Goal: Connect with others: Connect with others

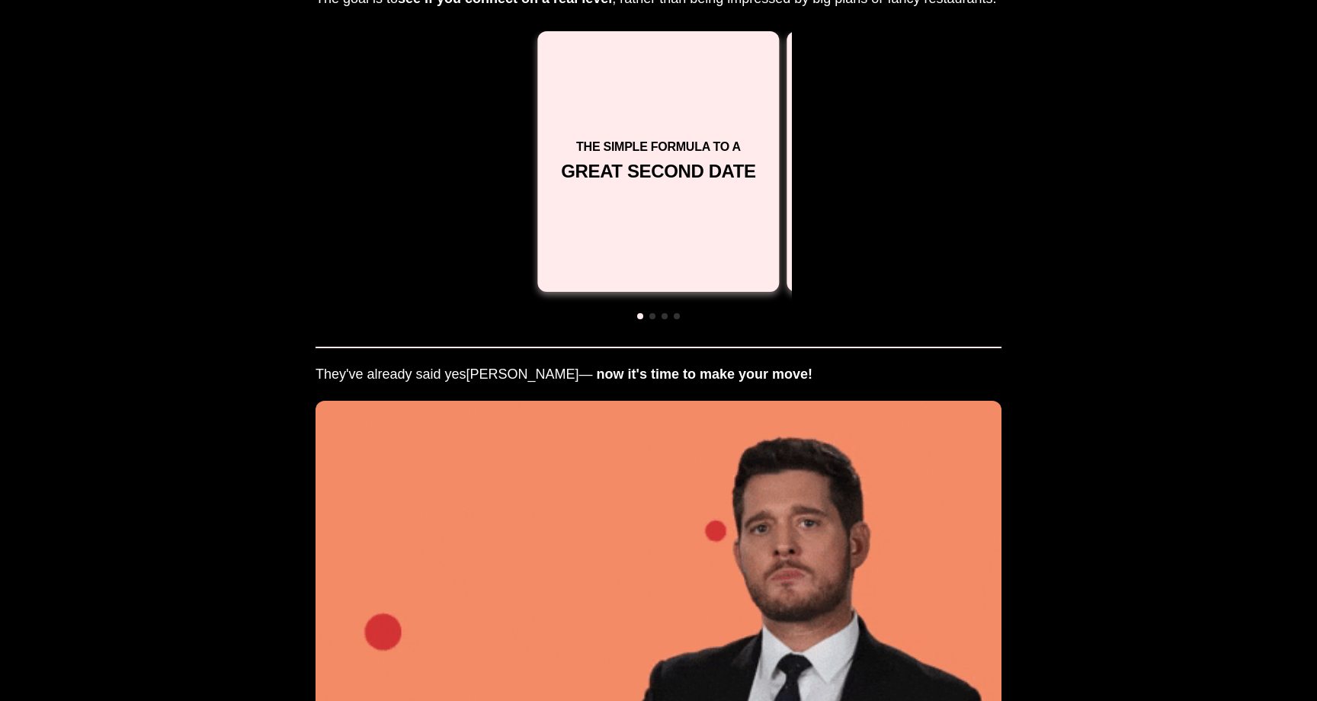
scroll to position [2130, 0]
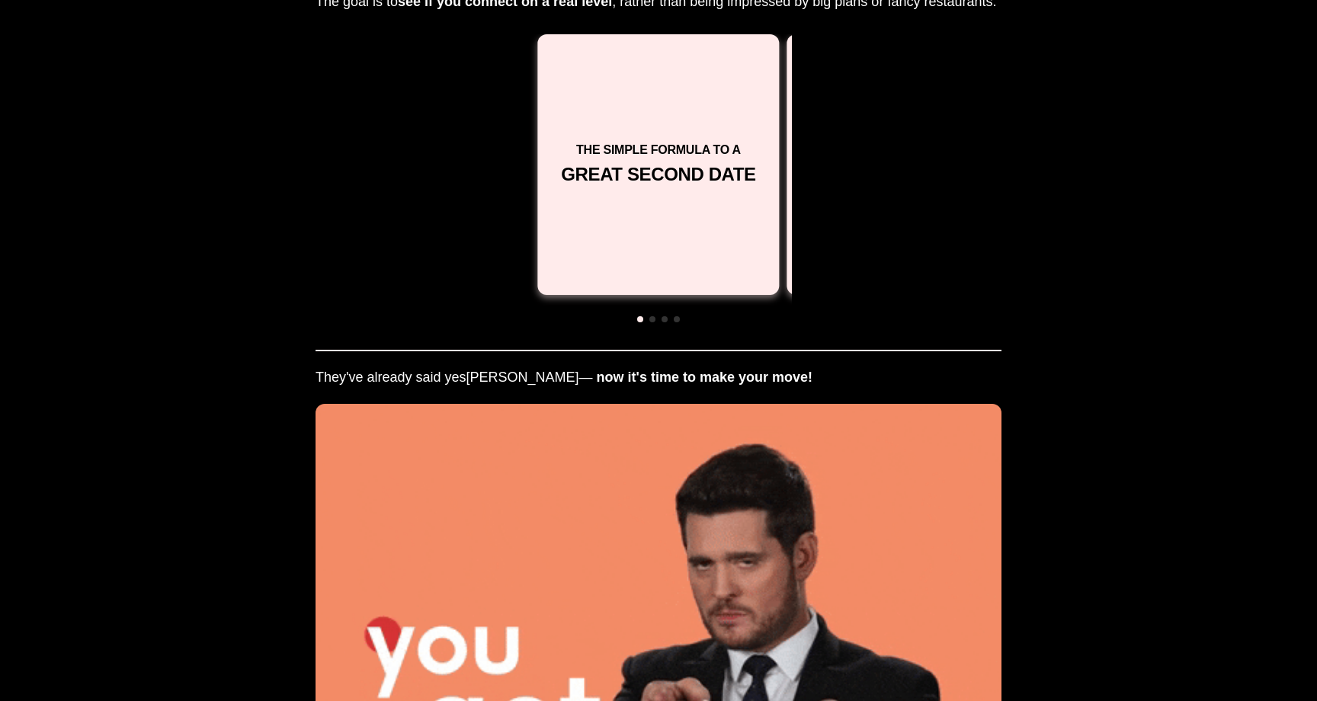
click at [652, 318] on span at bounding box center [652, 319] width 6 height 6
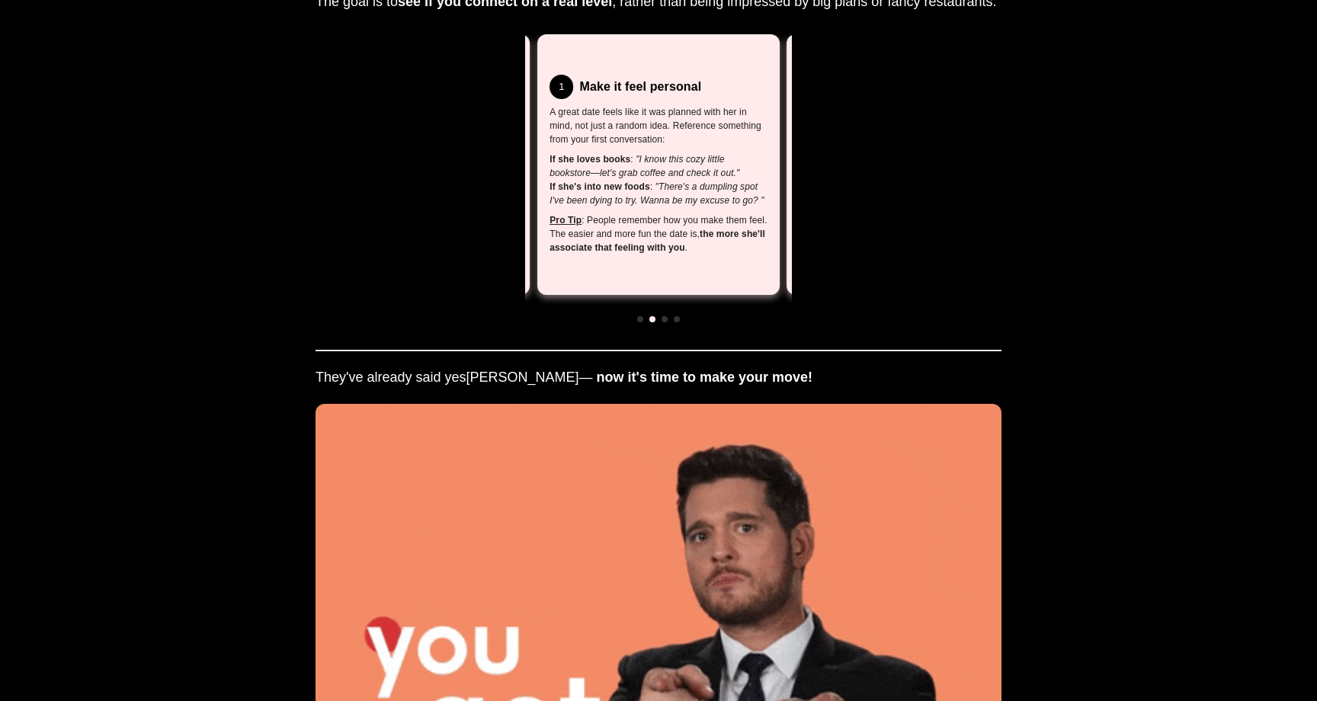
click at [663, 321] on span at bounding box center [665, 319] width 6 height 6
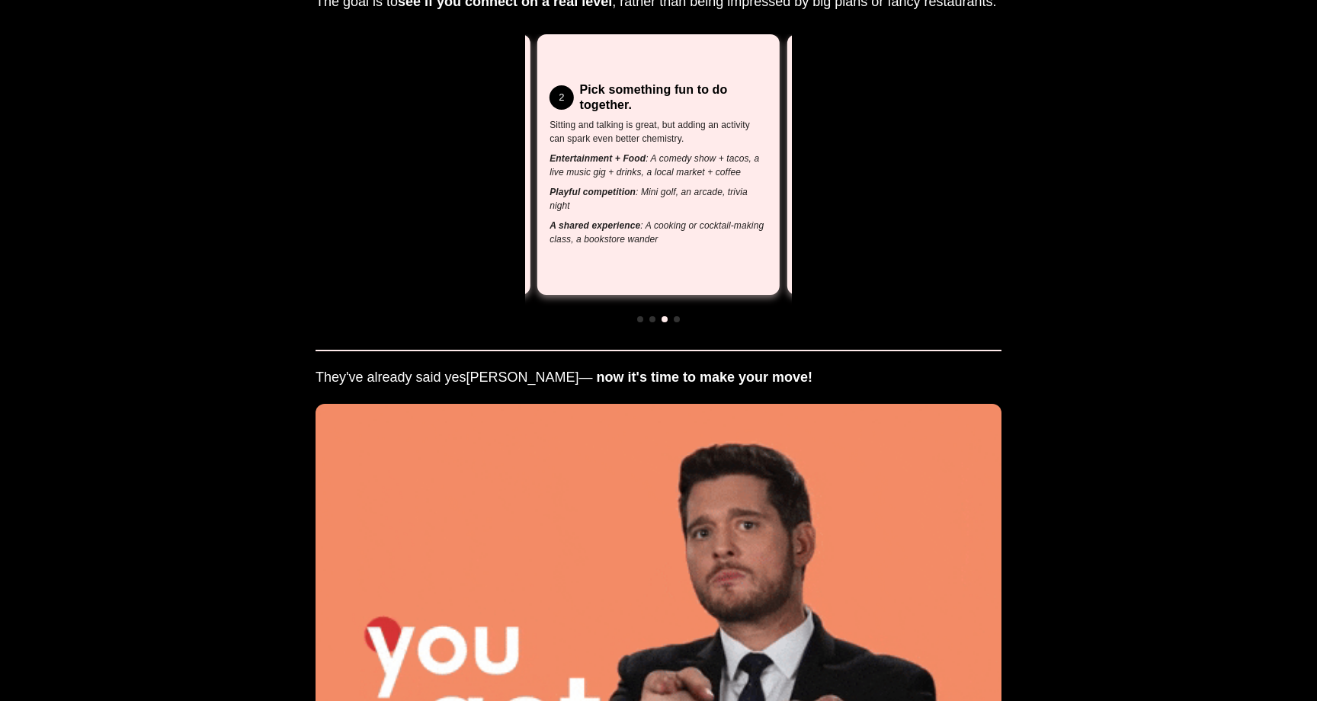
click at [677, 318] on span at bounding box center [677, 319] width 6 height 6
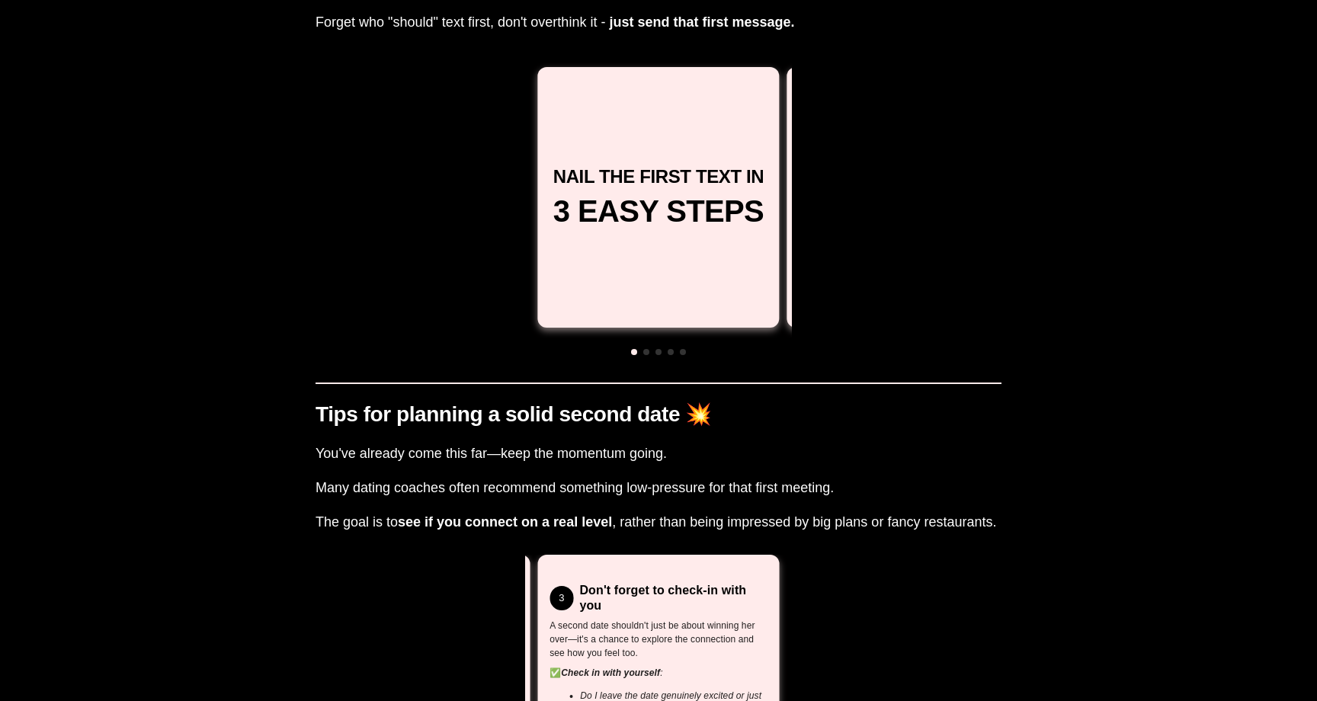
scroll to position [1589, 0]
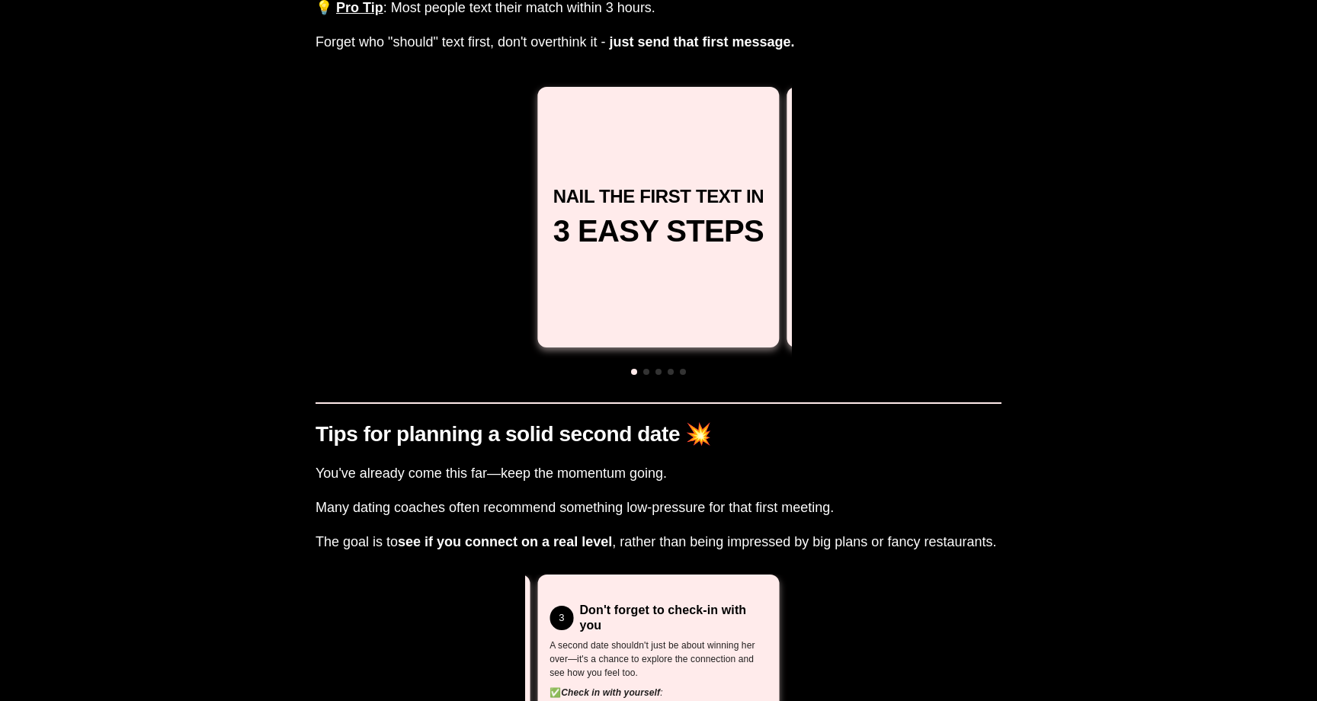
click at [650, 373] on div at bounding box center [658, 371] width 267 height 14
click at [646, 373] on span at bounding box center [646, 372] width 6 height 6
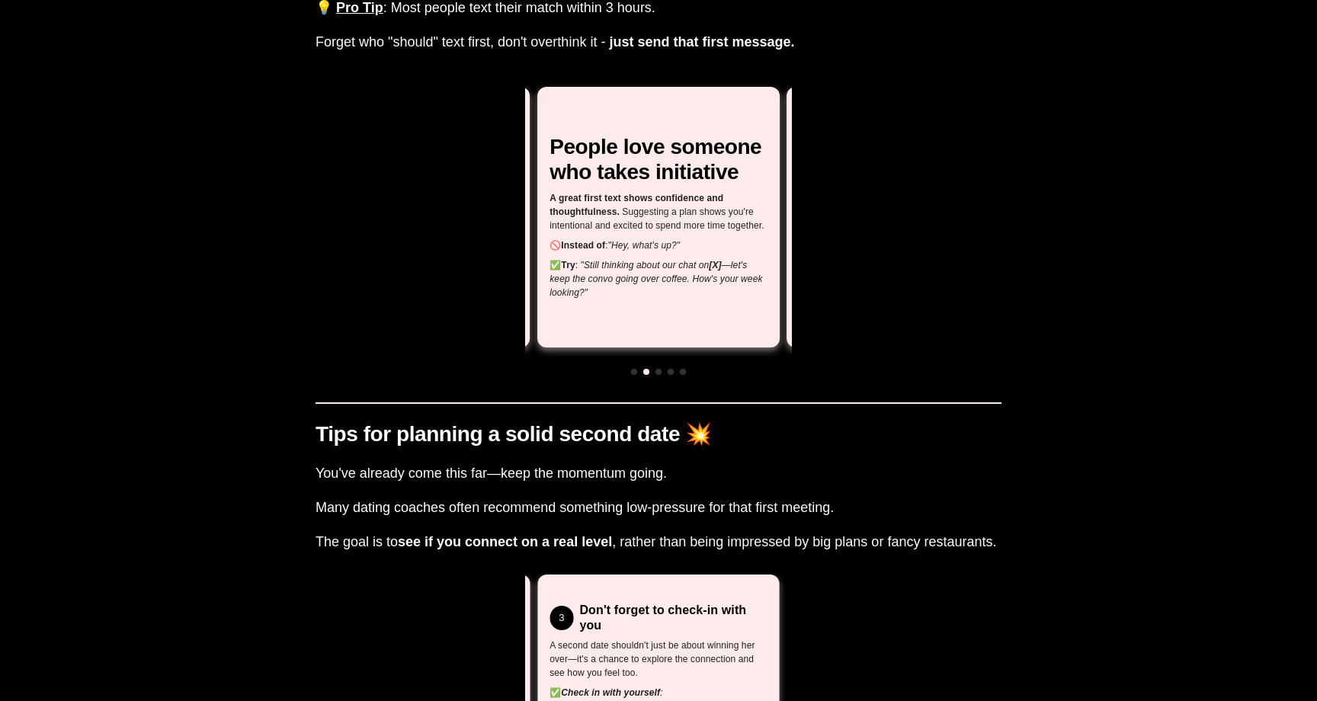
click at [597, 296] on p "✅ Try : "Still thinking about our chat on [X] —let's keep the convo going over …" at bounding box center [659, 278] width 218 height 41
click at [599, 298] on p "✅ Try : "Still thinking about our chat on [X] —let's keep the convo going over …" at bounding box center [659, 278] width 218 height 41
click at [559, 235] on div "People love someone who takes initiative A great first text shows confidence an…" at bounding box center [659, 217] width 218 height 164
click at [660, 370] on span at bounding box center [659, 372] width 6 height 6
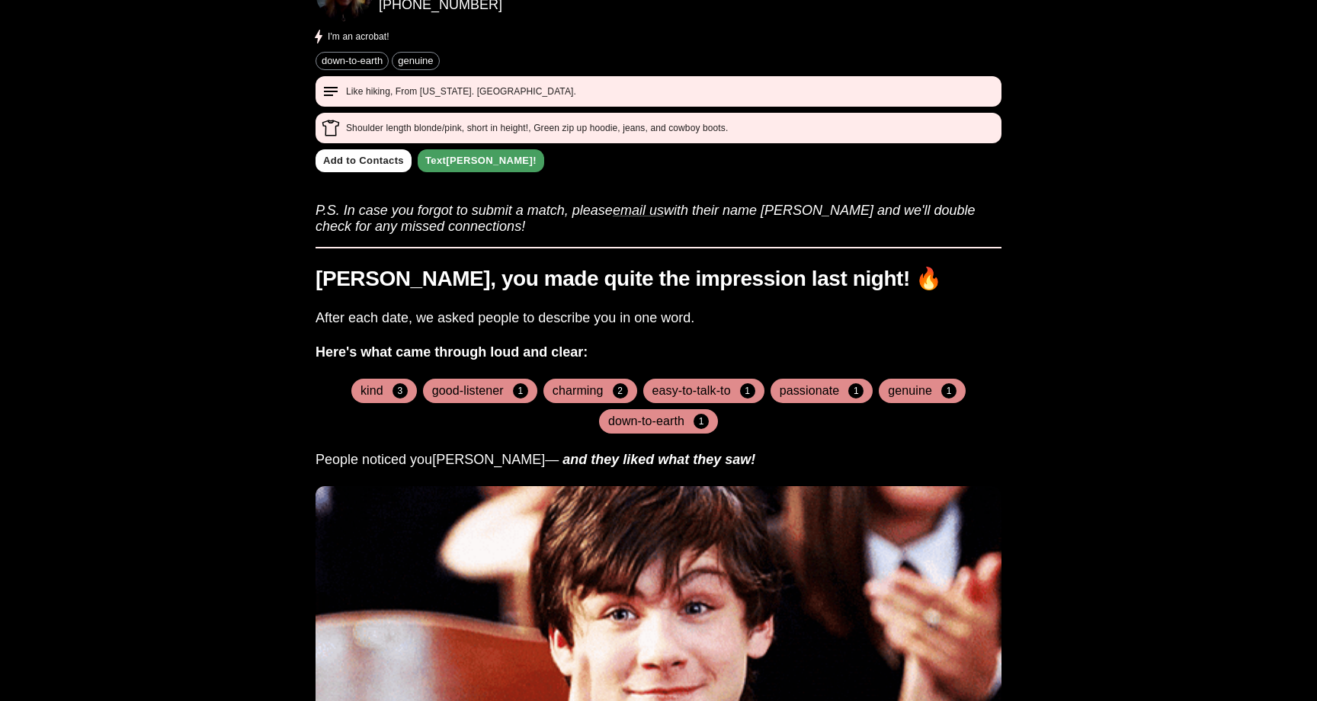
scroll to position [587, 0]
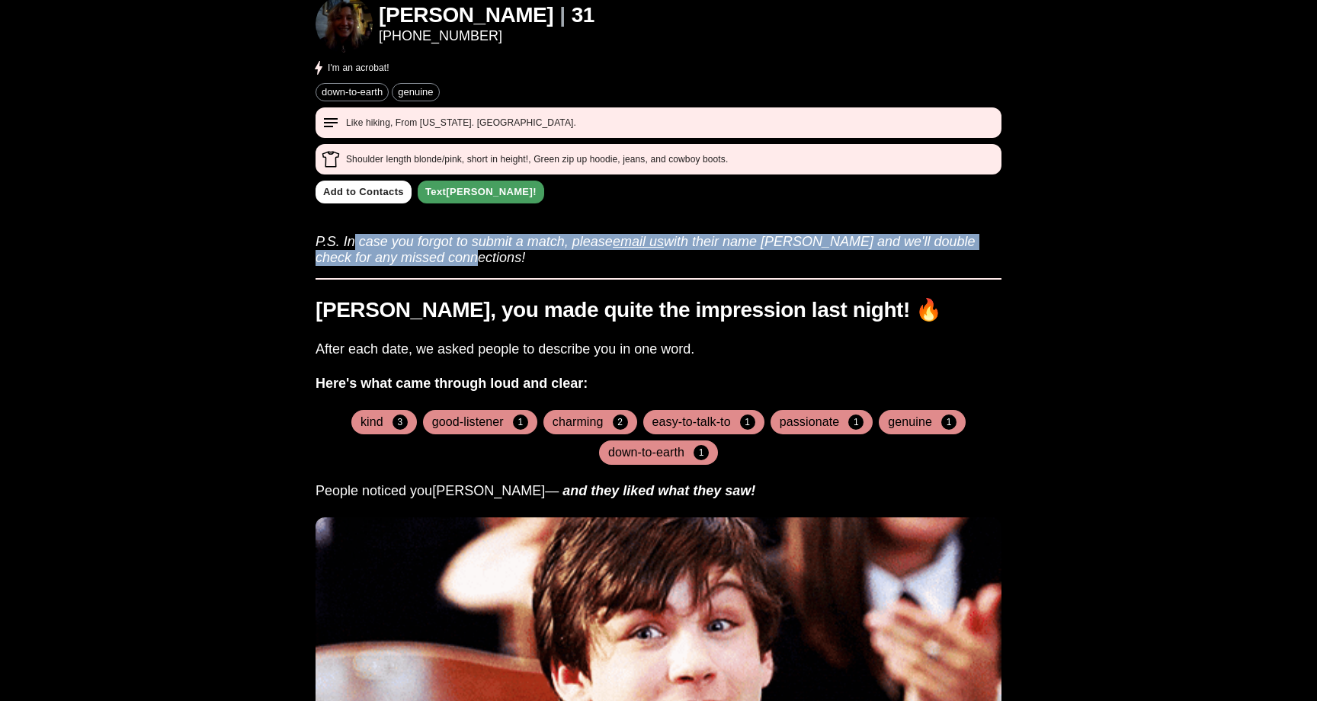
drag, startPoint x: 360, startPoint y: 239, endPoint x: 424, endPoint y: 270, distance: 70.9
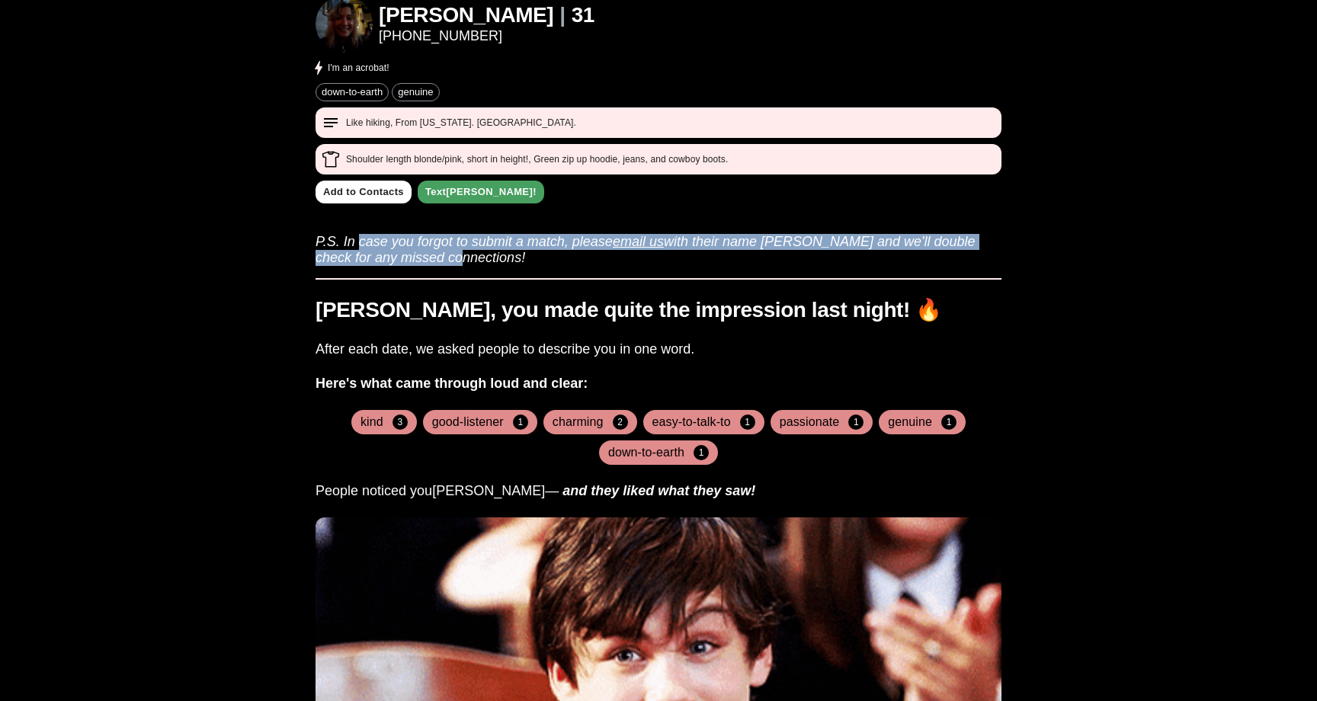
drag, startPoint x: 358, startPoint y: 235, endPoint x: 425, endPoint y: 265, distance: 73.7
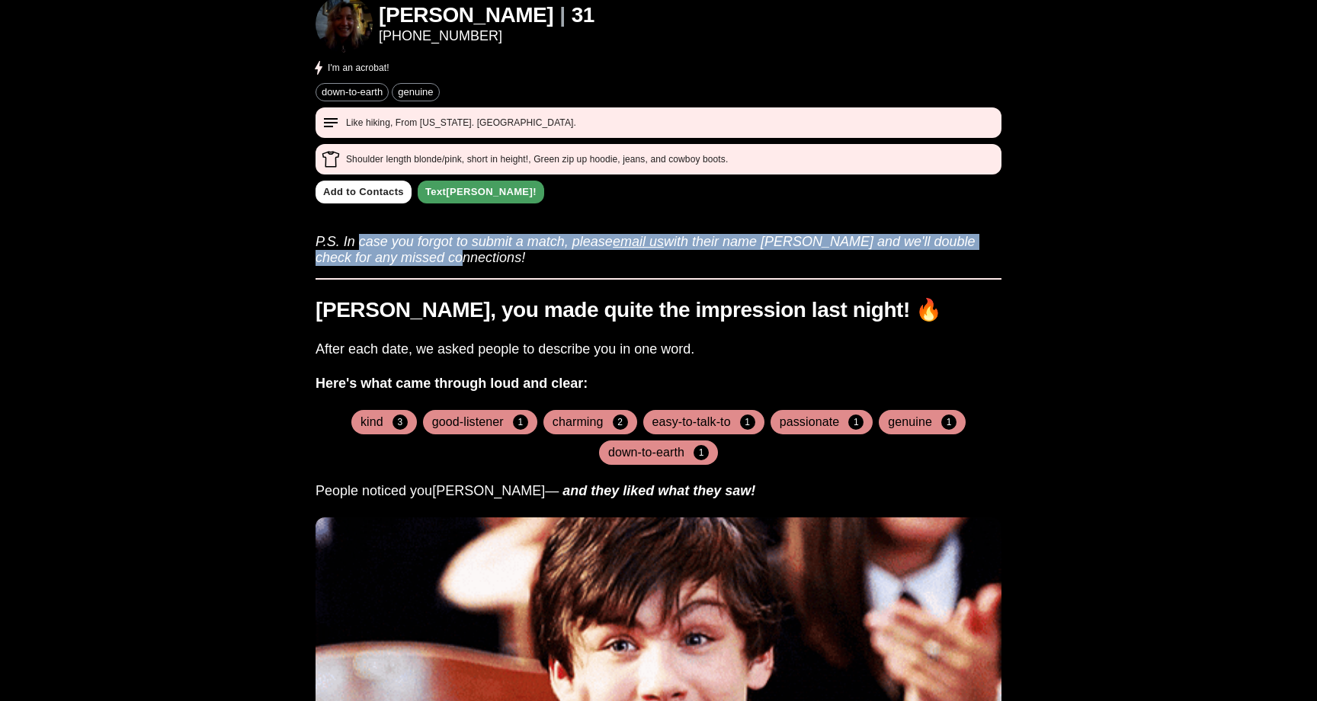
click at [425, 265] on icon "P.S. In case you forgot to submit a match, please email us with their name asap…" at bounding box center [646, 249] width 660 height 31
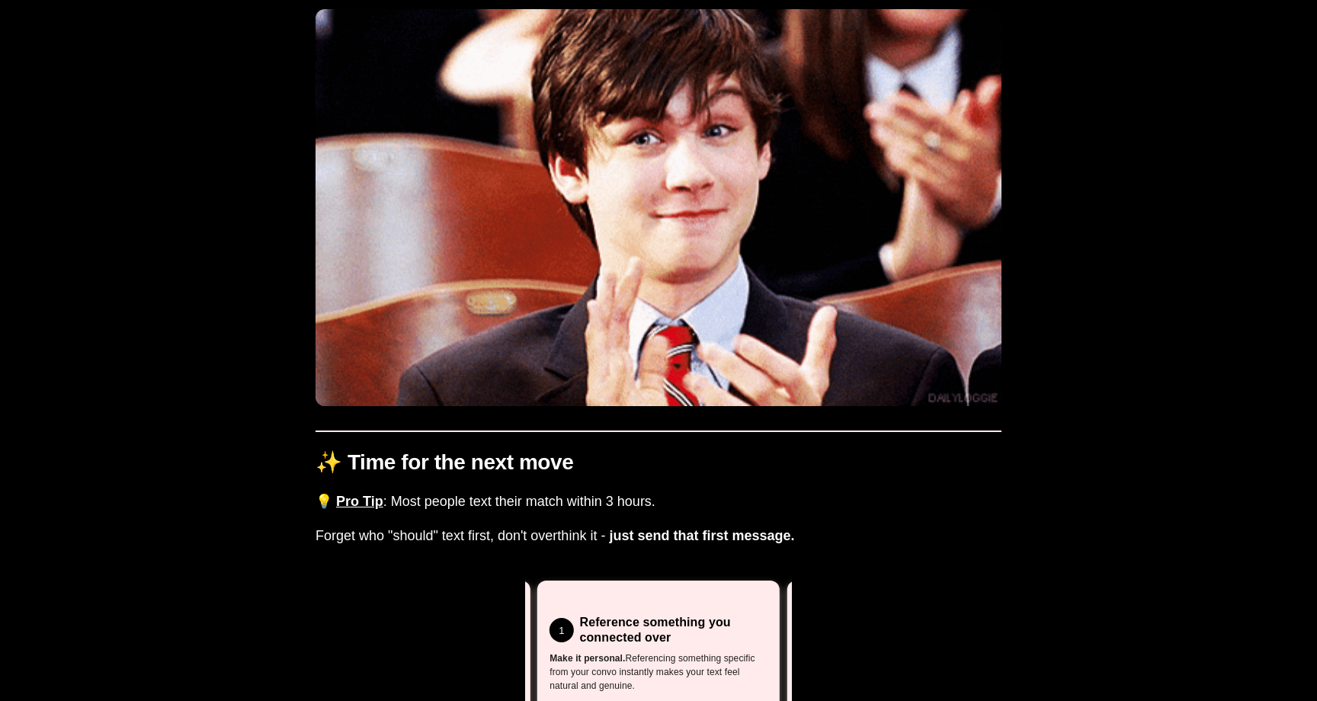
scroll to position [1373, 0]
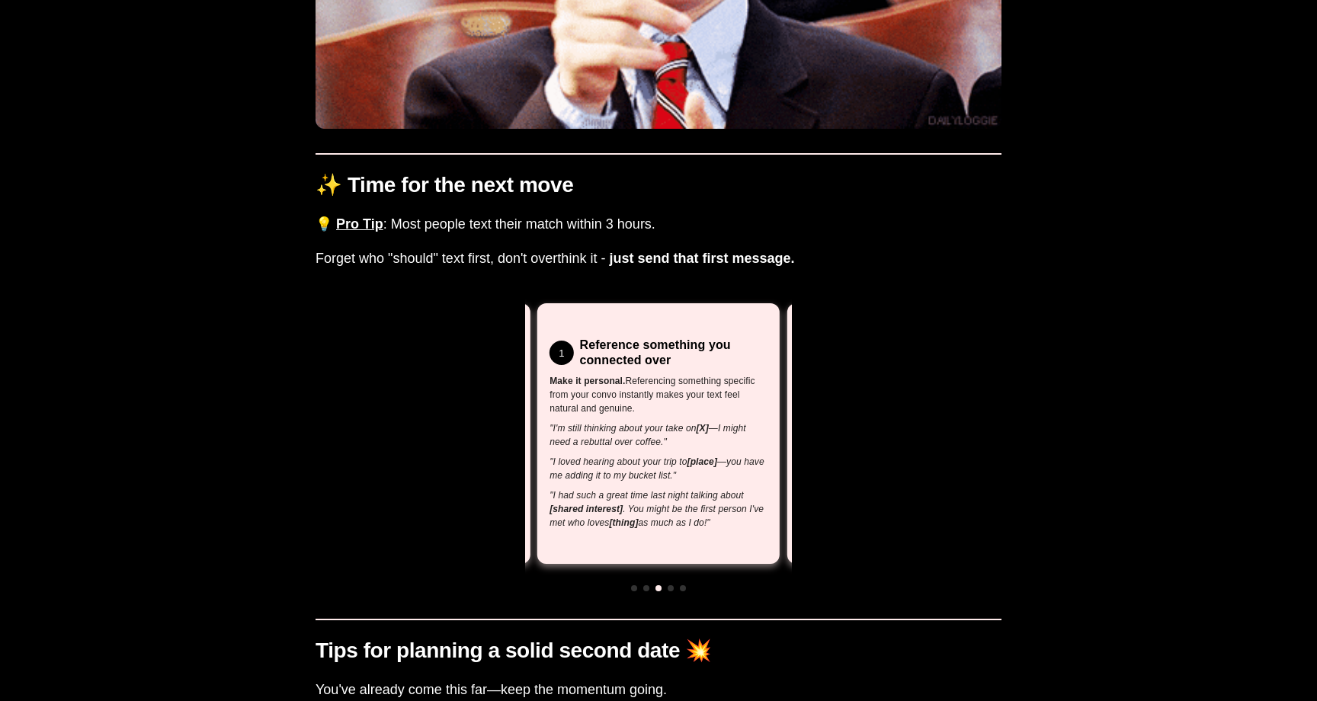
click at [671, 589] on span at bounding box center [671, 588] width 6 height 6
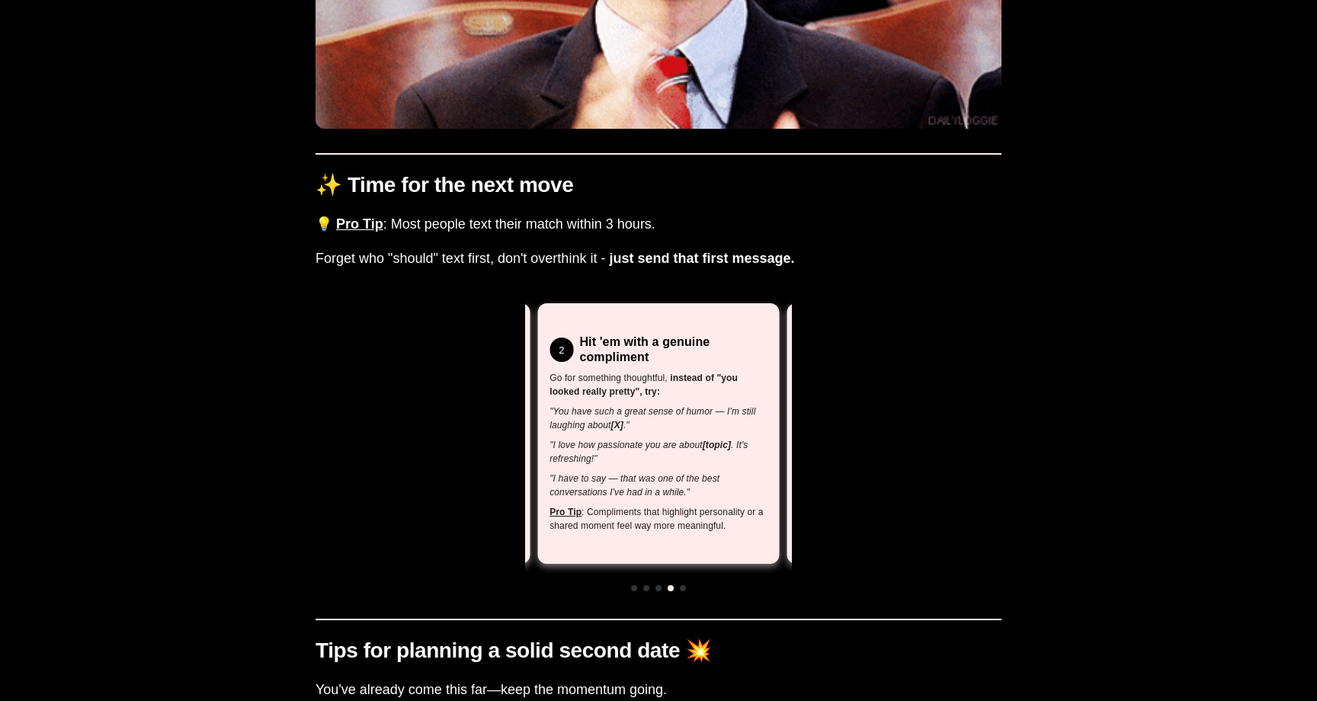
click at [681, 587] on span at bounding box center [683, 588] width 6 height 6
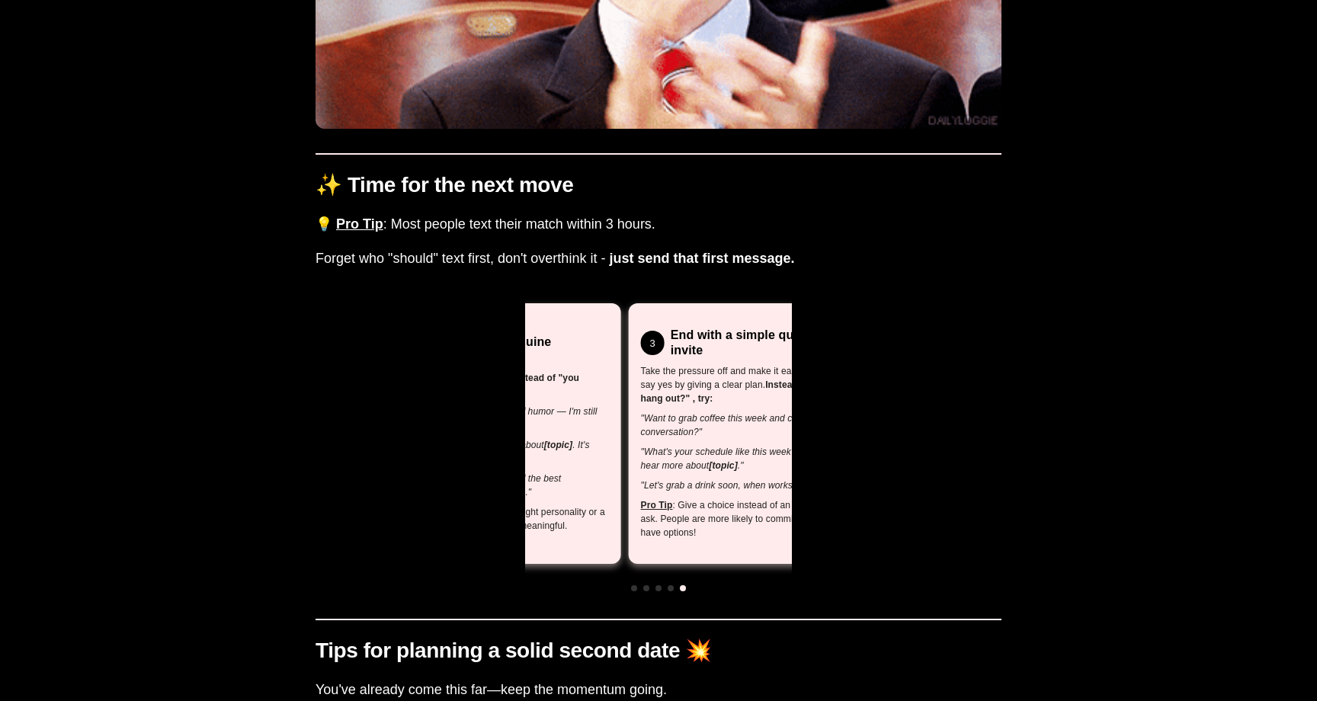
click at [649, 473] on div ""Want to grab coffee this week and continue the conversation?" "What's your sch…" at bounding box center [750, 452] width 218 height 81
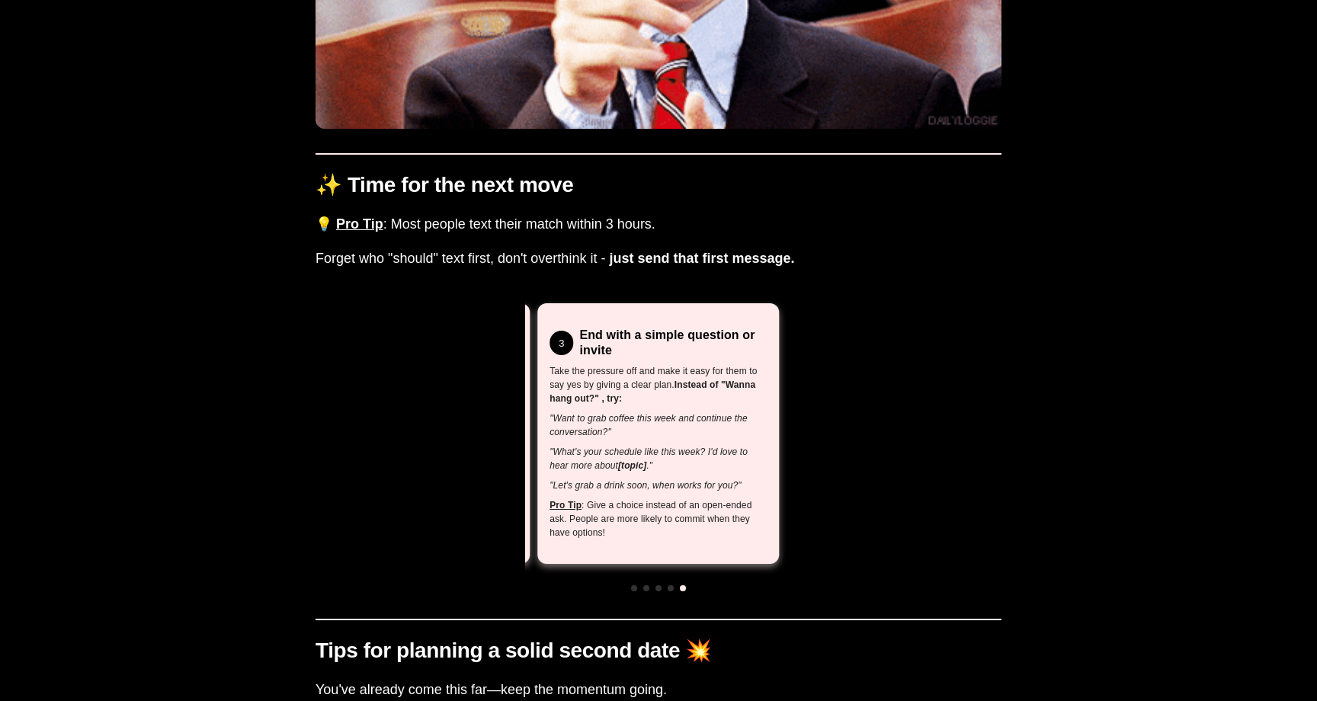
click at [635, 590] on span at bounding box center [634, 588] width 6 height 6
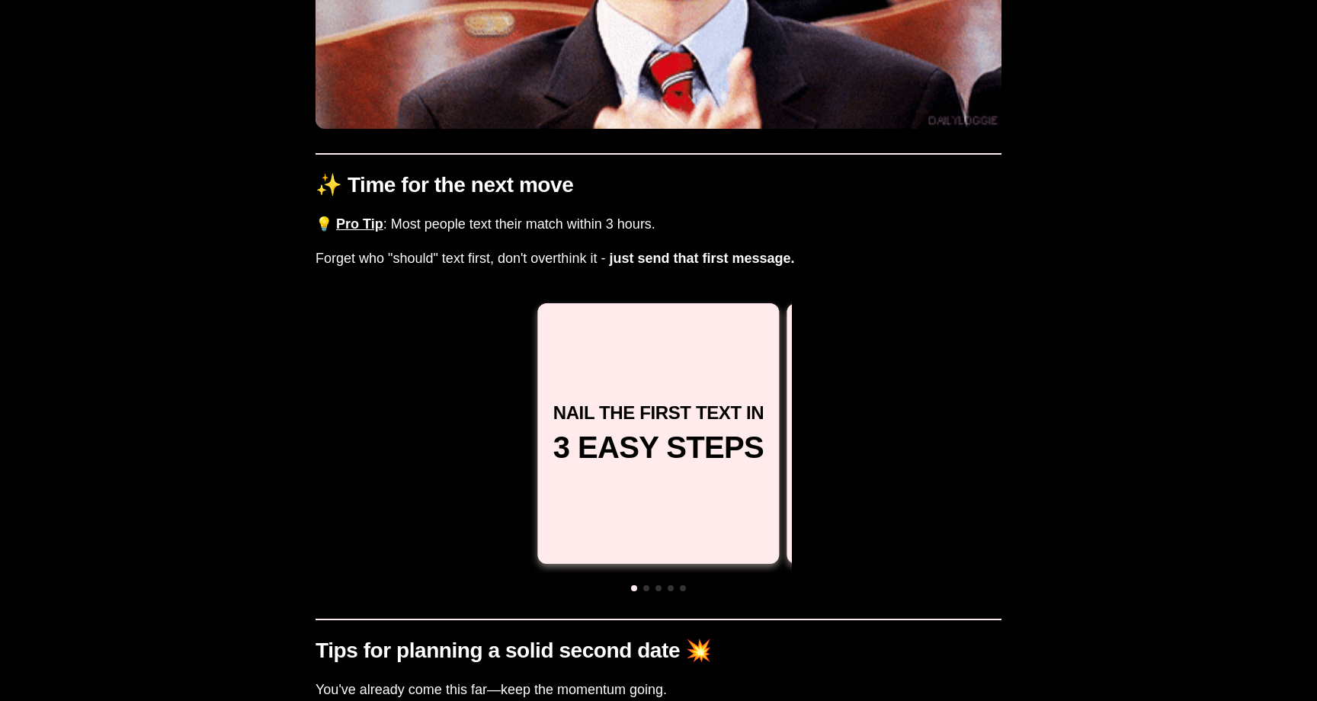
click at [646, 585] on div at bounding box center [658, 588] width 267 height 14
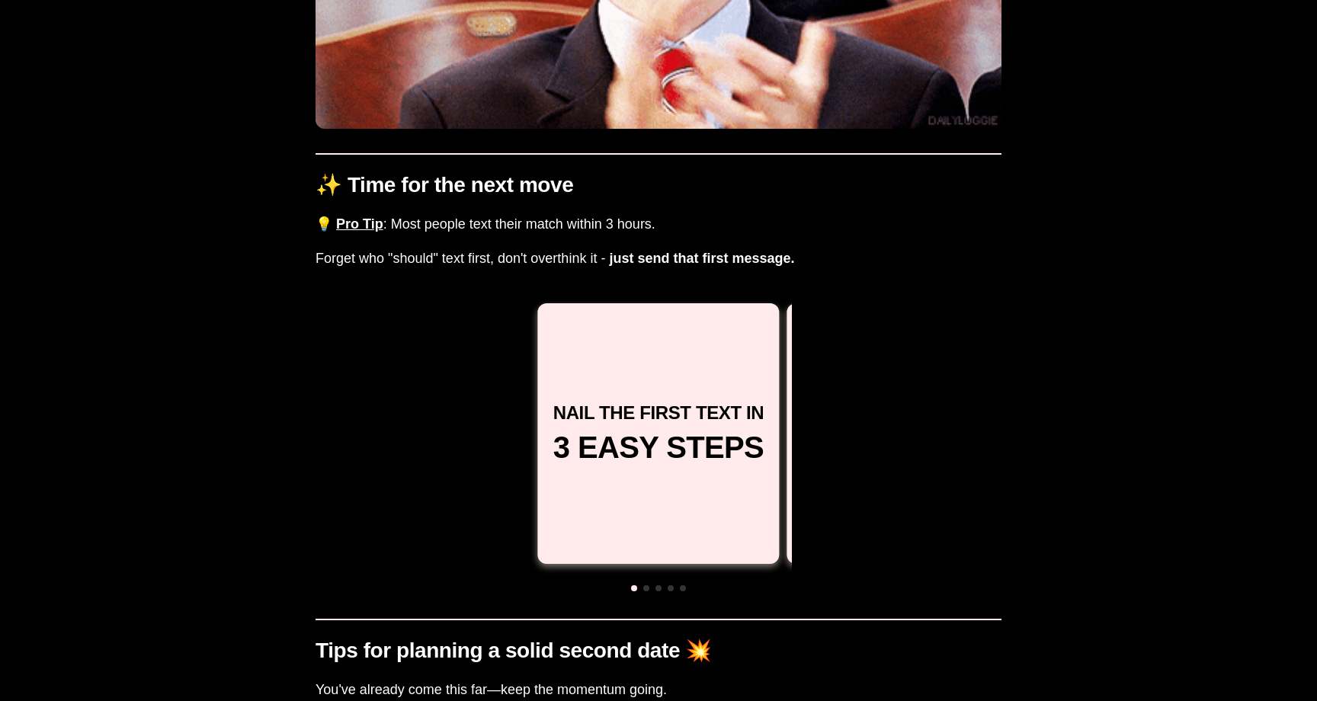
click at [648, 587] on span at bounding box center [646, 588] width 6 height 6
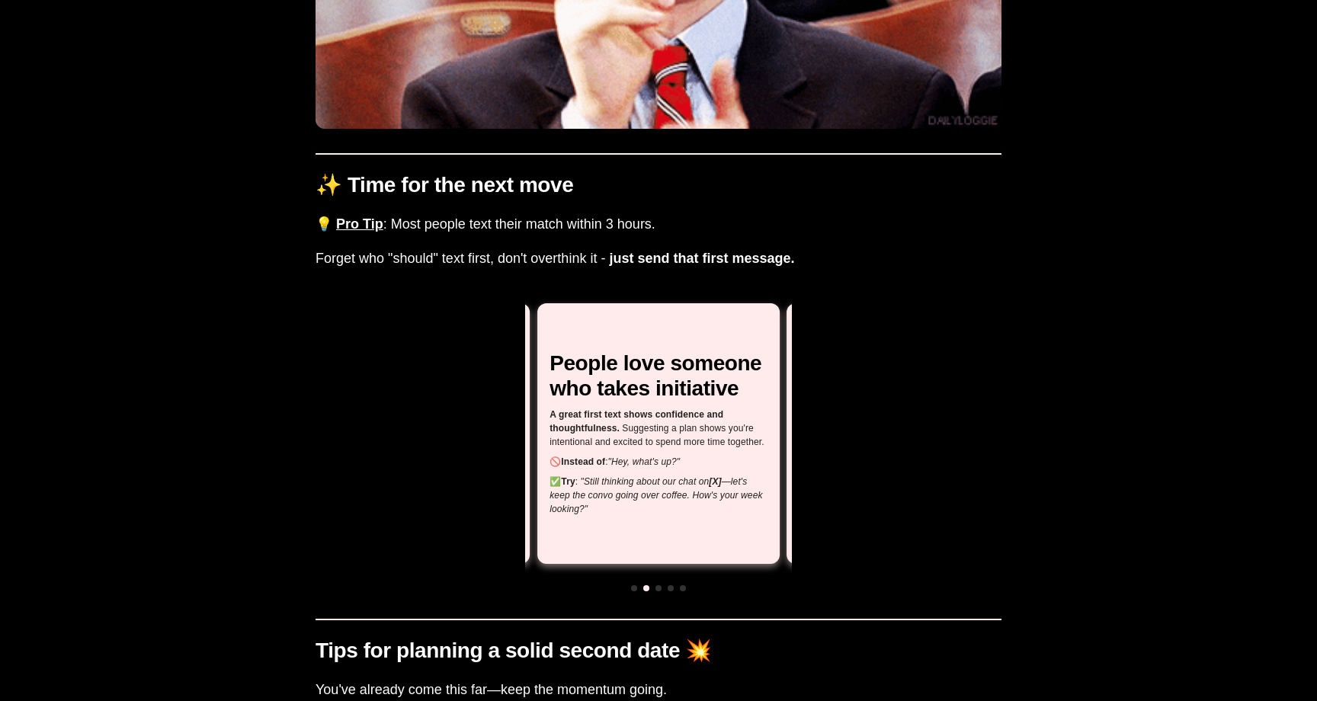
click at [657, 589] on span at bounding box center [659, 588] width 6 height 6
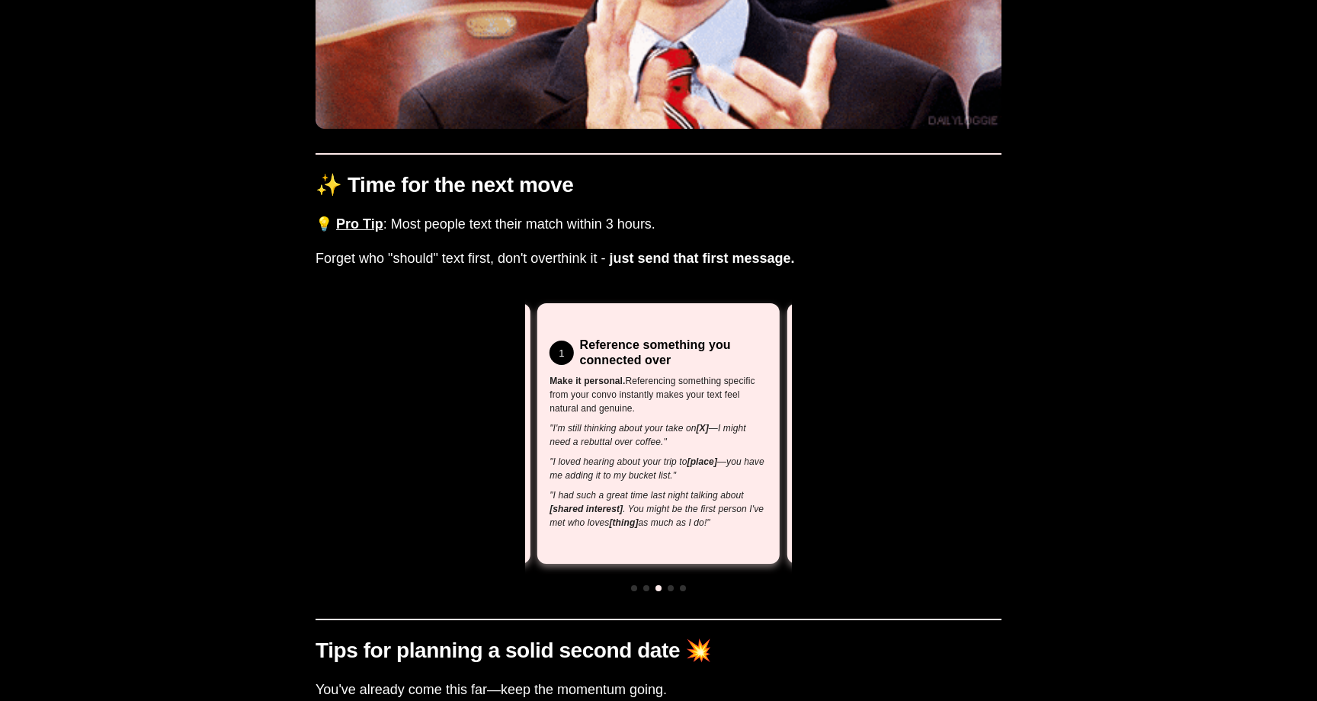
click at [669, 587] on span at bounding box center [671, 588] width 6 height 6
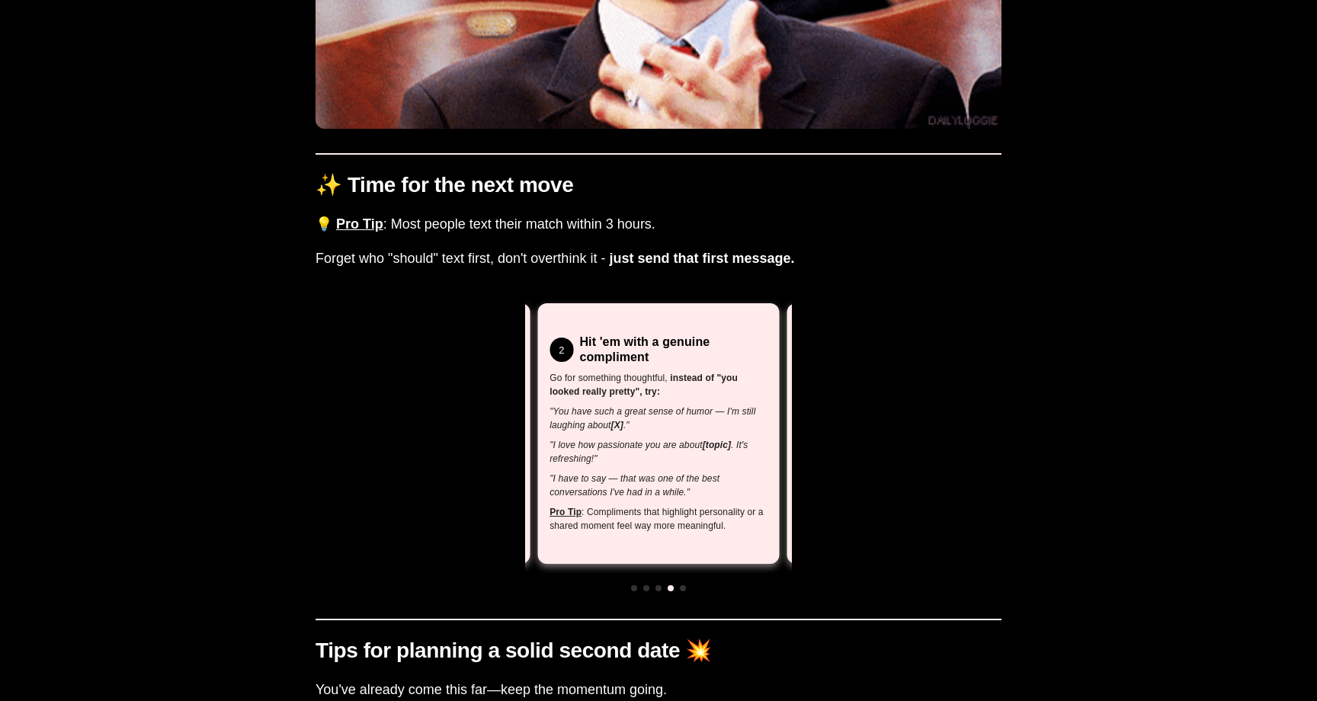
click at [681, 587] on span at bounding box center [683, 588] width 6 height 6
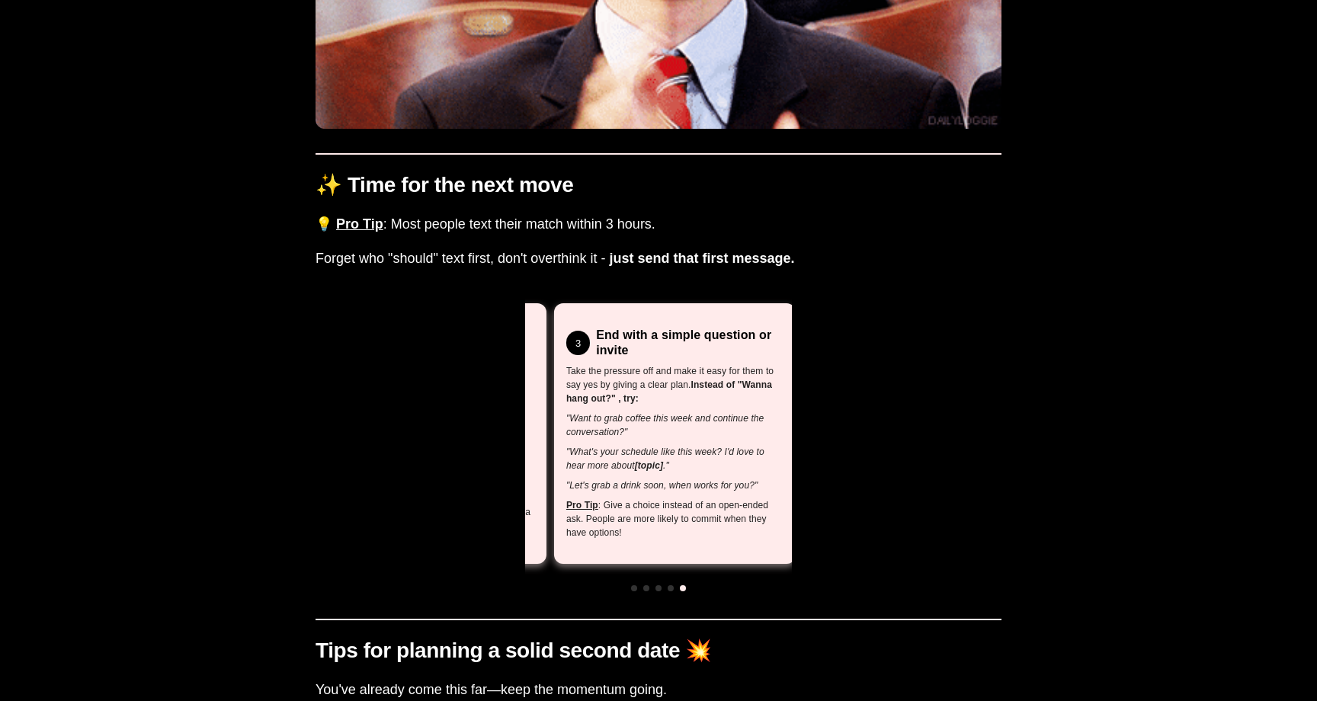
click at [600, 498] on div "3 End with a simple question or invite Take the pressure off and make it easy f…" at bounding box center [675, 434] width 218 height 212
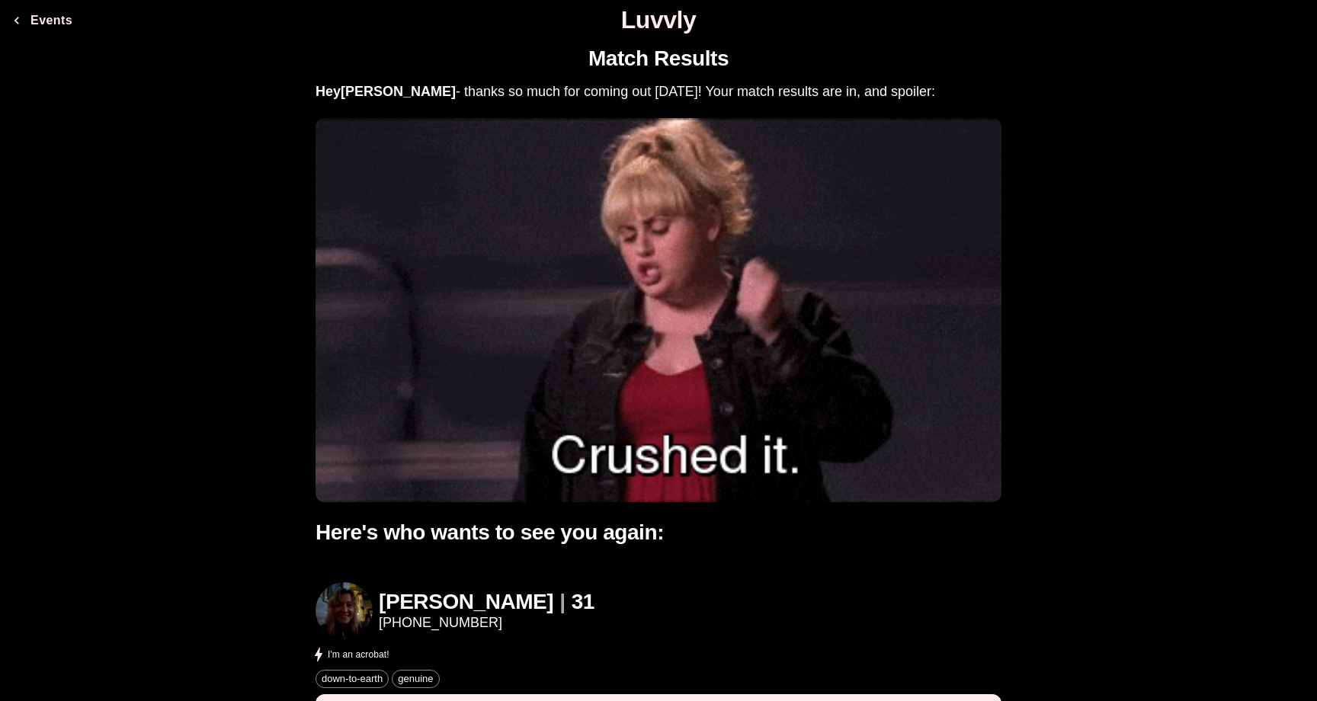
scroll to position [101, 0]
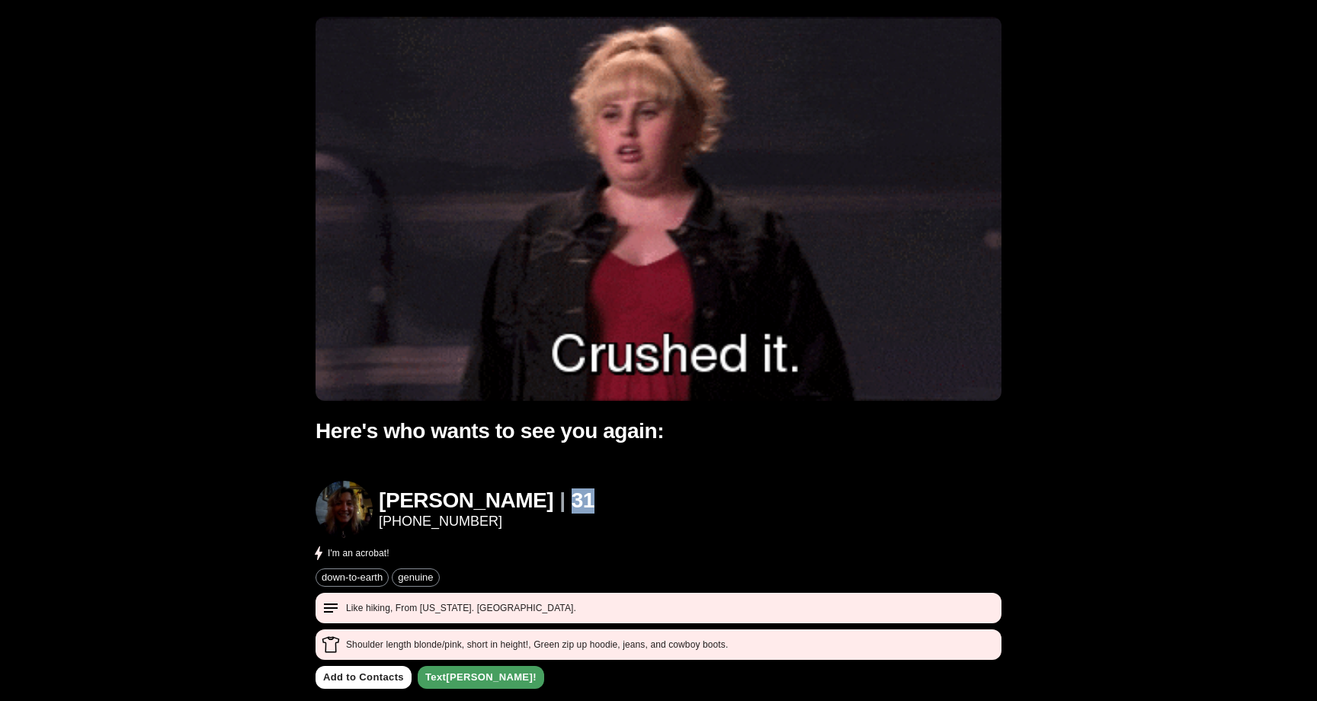
drag, startPoint x: 457, startPoint y: 495, endPoint x: 510, endPoint y: 495, distance: 53.4
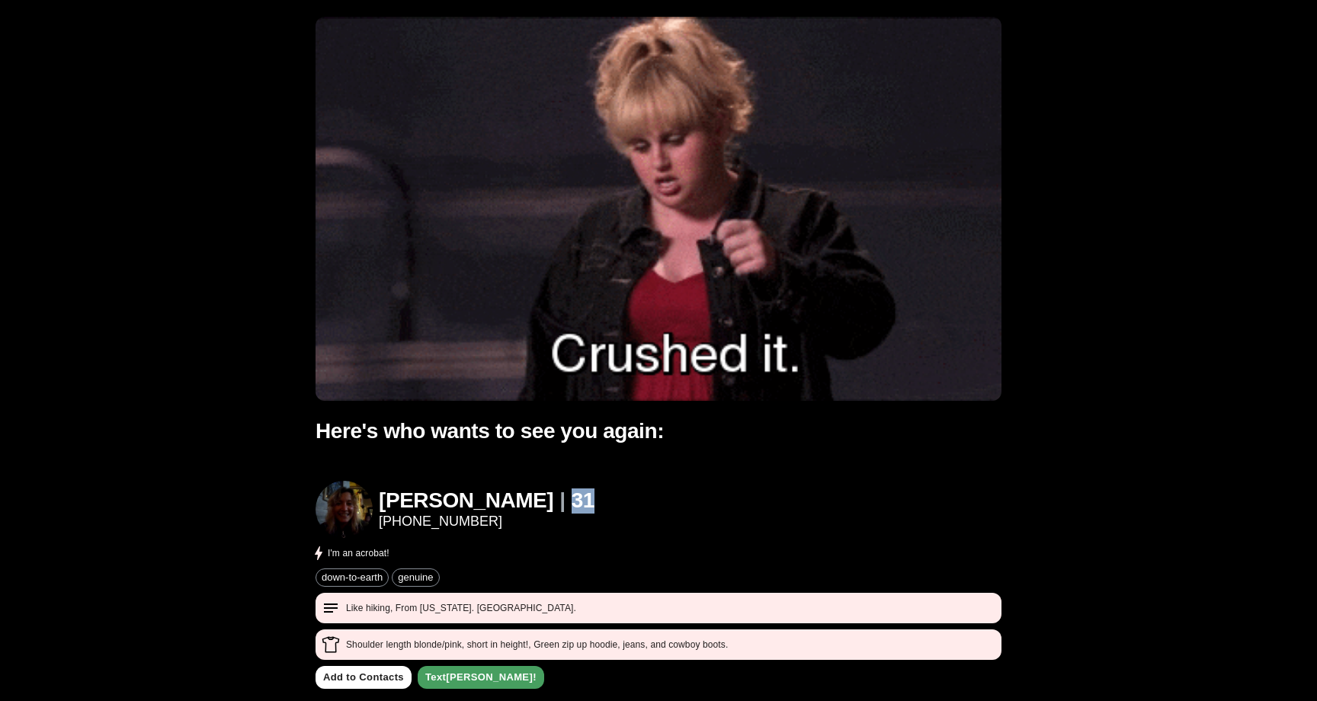
click at [510, 495] on div "[PERSON_NAME] | [PHONE_NUMBER] I'm an acrobat!" at bounding box center [659, 522] width 686 height 82
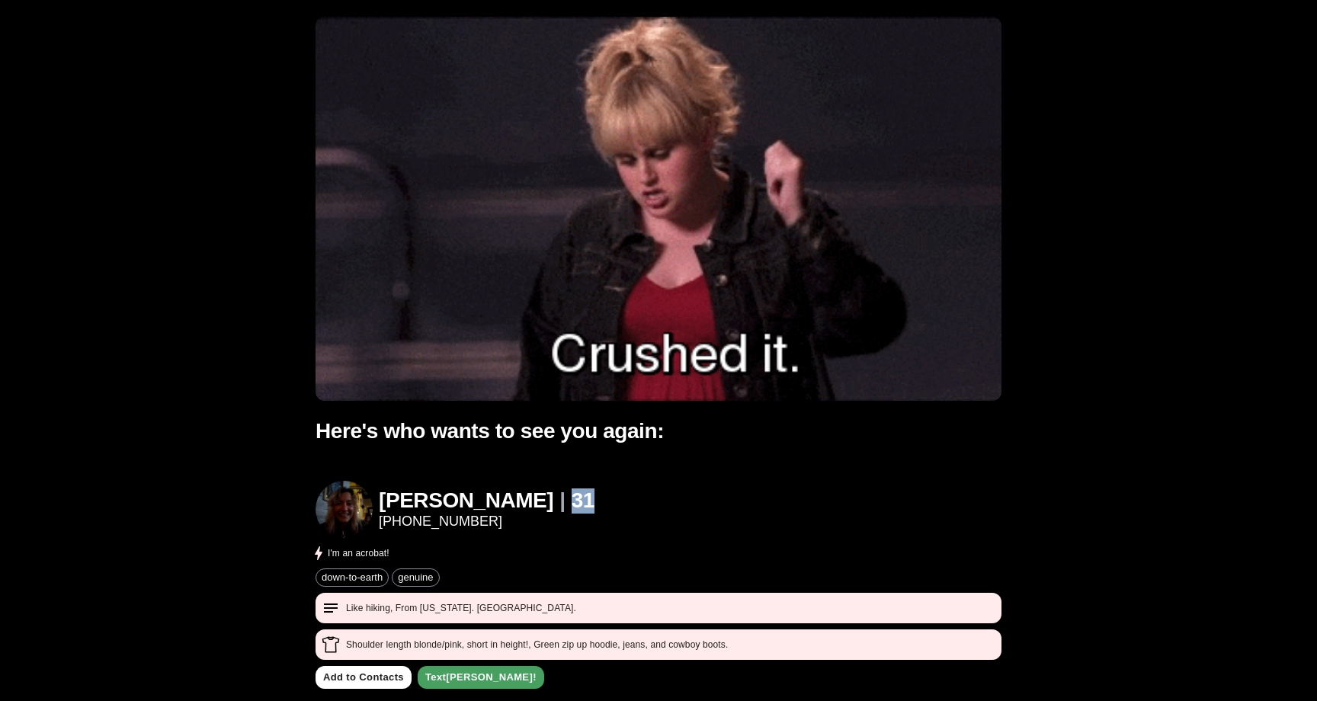
click at [510, 495] on div "[PERSON_NAME] | [PHONE_NUMBER] I'm an acrobat!" at bounding box center [659, 522] width 686 height 82
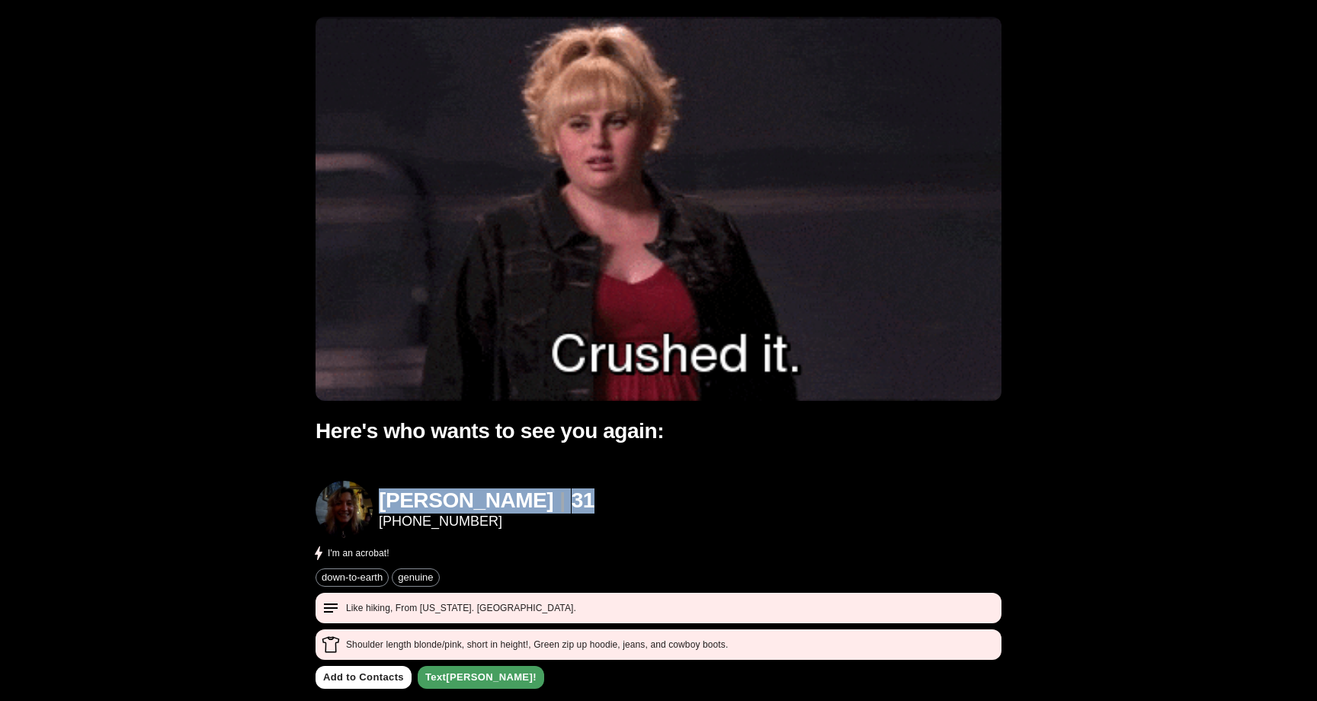
drag, startPoint x: 385, startPoint y: 502, endPoint x: 492, endPoint y: 504, distance: 107.5
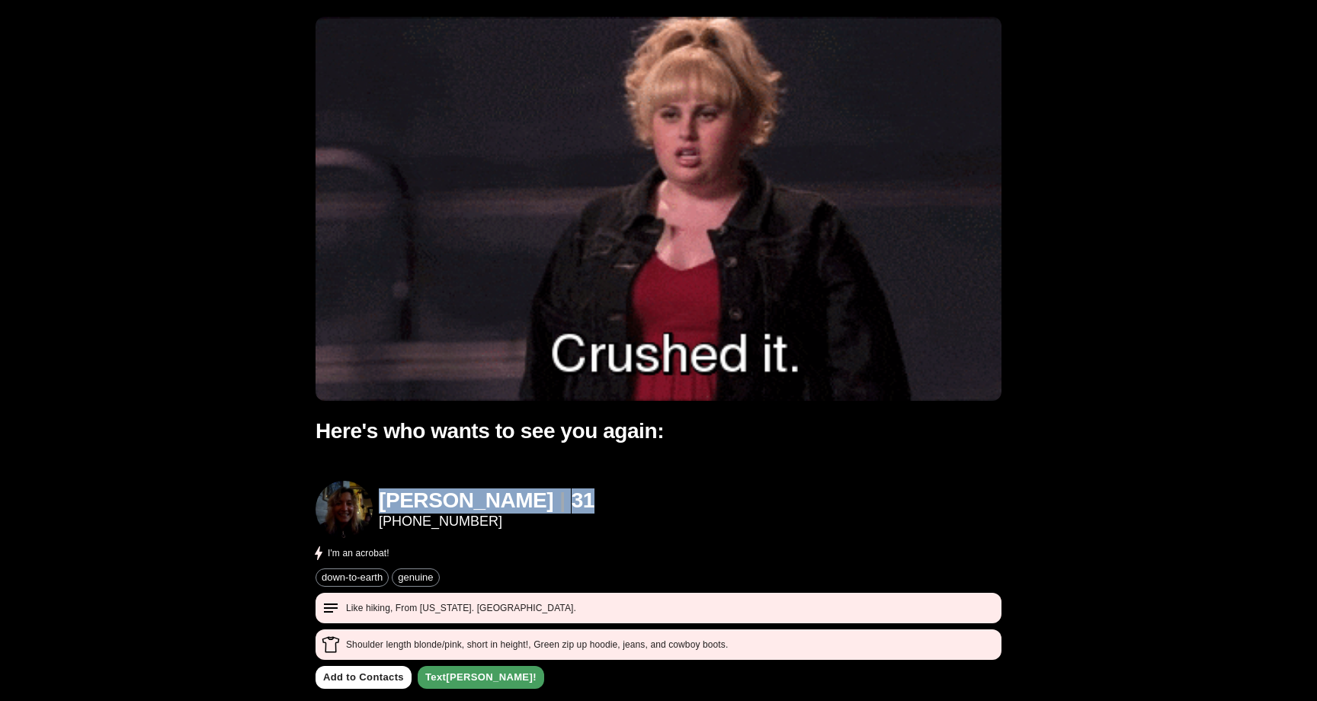
click at [492, 504] on div "[PERSON_NAME] | [PHONE_NUMBER] I'm an acrobat!" at bounding box center [659, 522] width 686 height 82
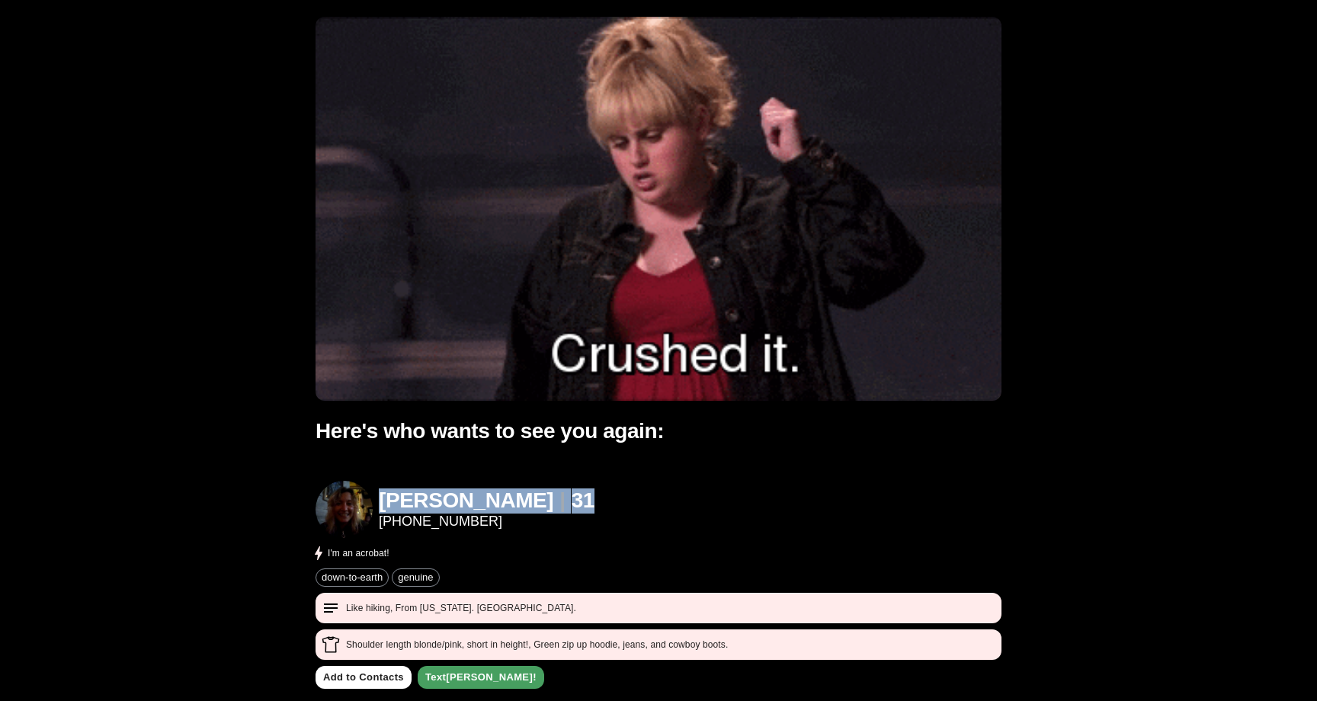
drag, startPoint x: 407, startPoint y: 498, endPoint x: 529, endPoint y: 498, distance: 122.0
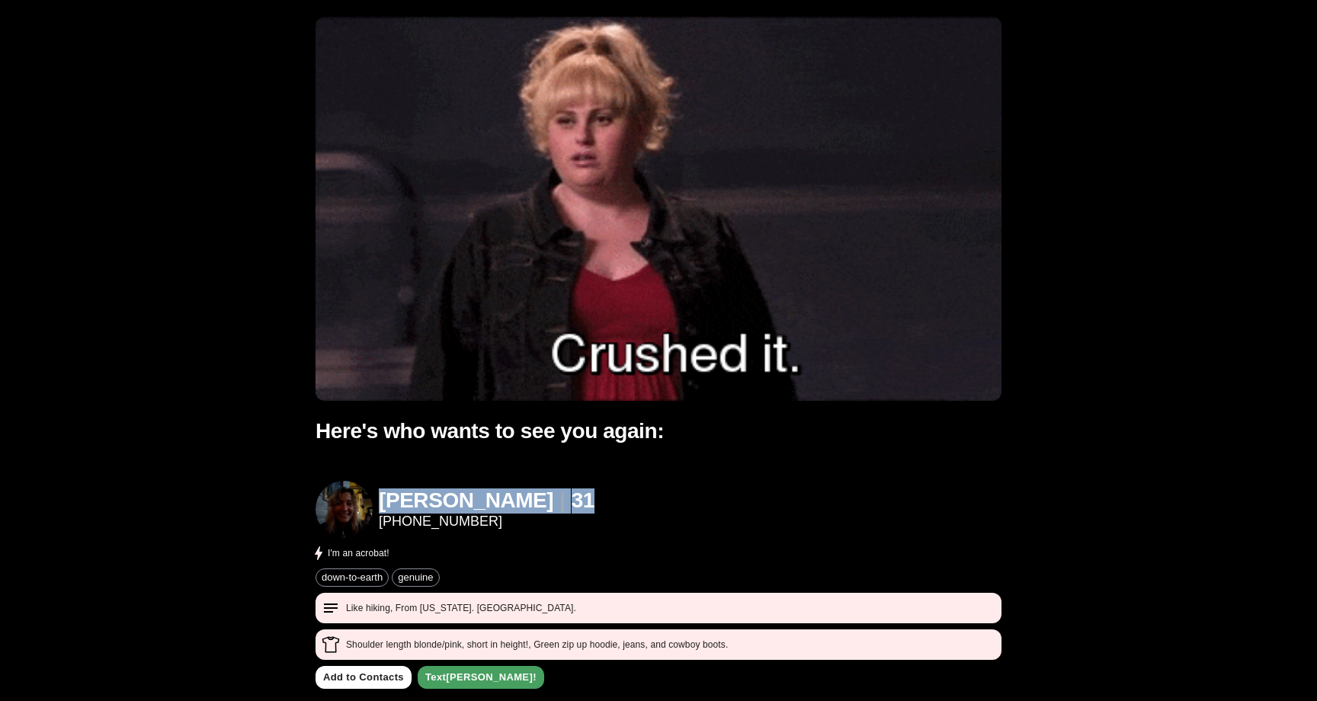
click at [529, 498] on div "[PERSON_NAME] | [PHONE_NUMBER] I'm an acrobat!" at bounding box center [659, 522] width 686 height 82
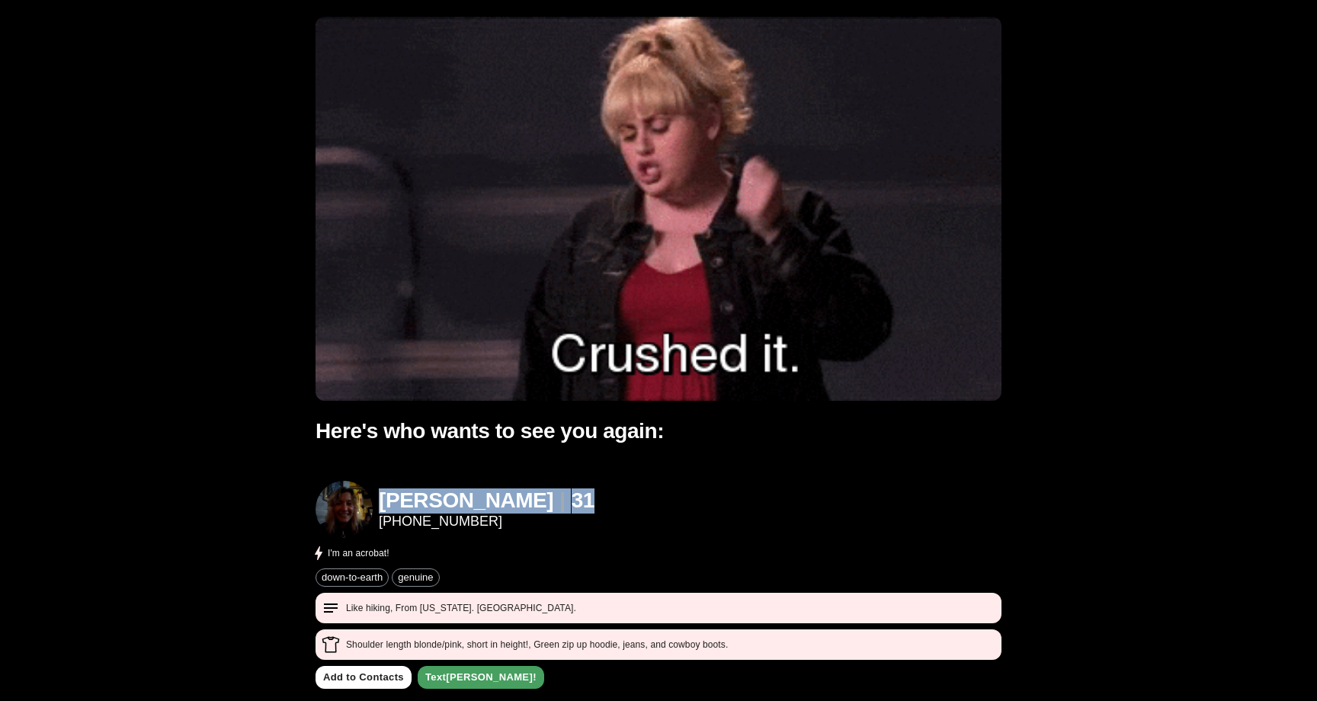
click at [529, 498] on div "[PERSON_NAME] | [PHONE_NUMBER] I'm an acrobat!" at bounding box center [659, 522] width 686 height 82
